Goal: Information Seeking & Learning: Learn about a topic

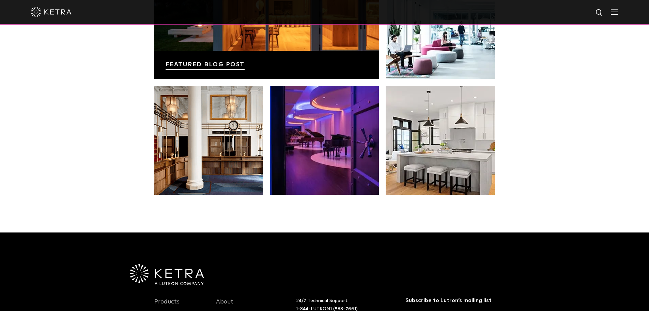
scroll to position [1229, 0]
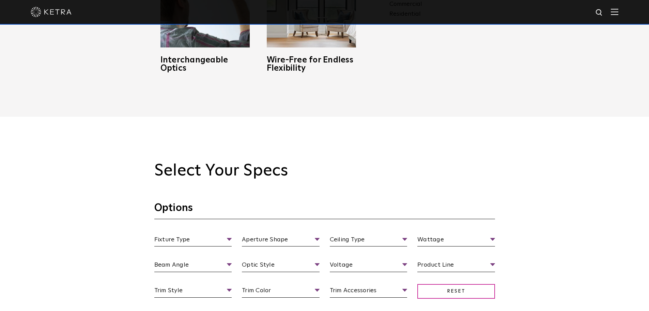
scroll to position [307, 0]
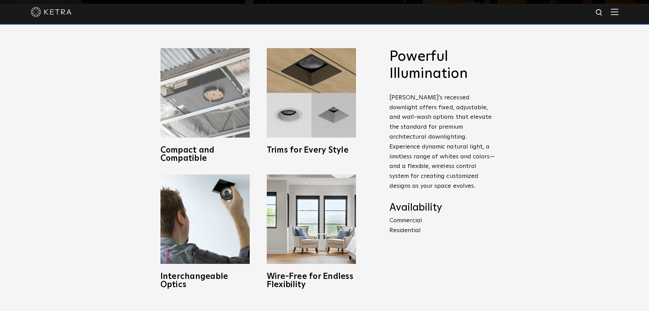
click at [224, 88] on img at bounding box center [205, 92] width 89 height 89
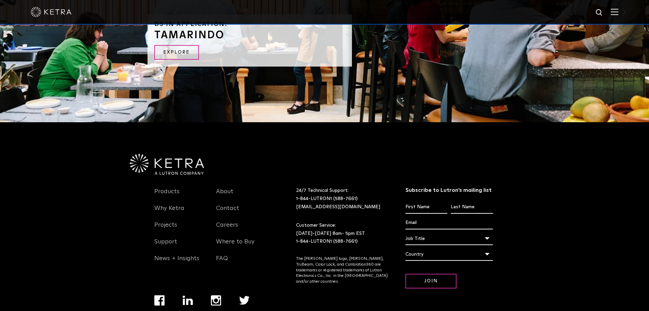
scroll to position [1461, 0]
